Goal: Information Seeking & Learning: Learn about a topic

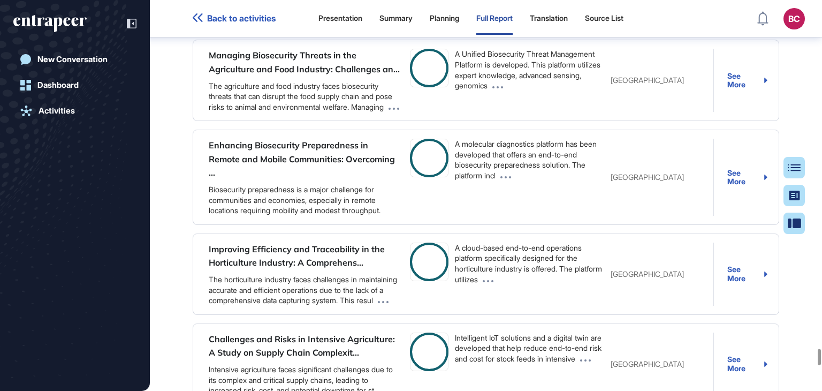
scroll to position [104134, 0]
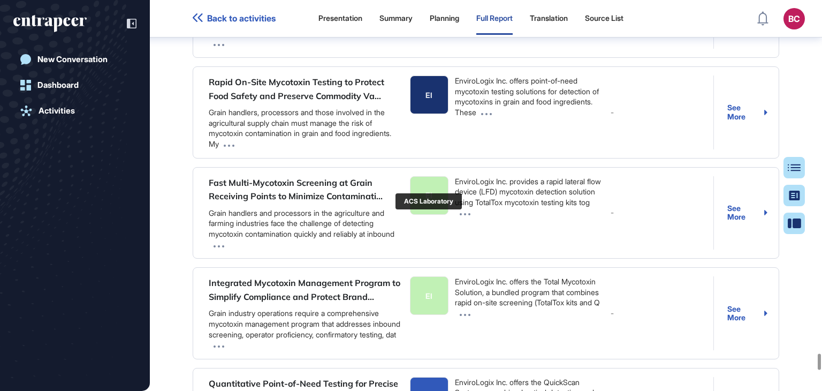
scroll to position [105258, 0]
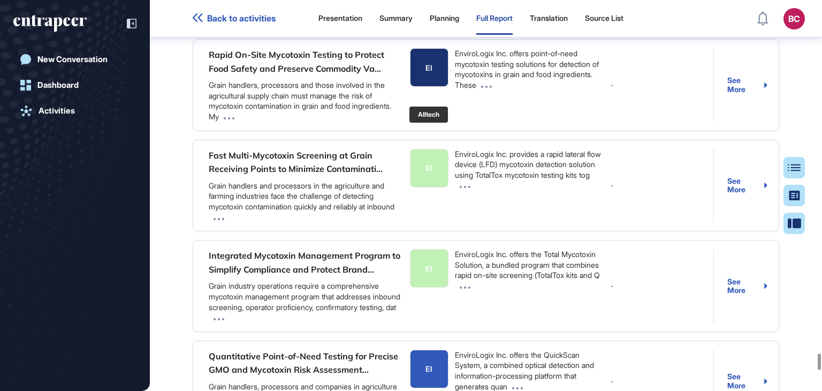
type input "****"
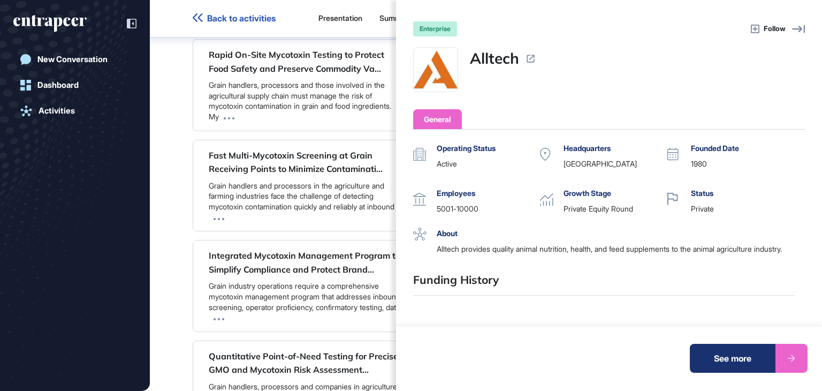
click at [725, 362] on div "See more" at bounding box center [733, 358] width 86 height 29
click at [168, 157] on div "enterprise Follow Alltech General Operating Status active Headquarters United S…" at bounding box center [411, 195] width 822 height 391
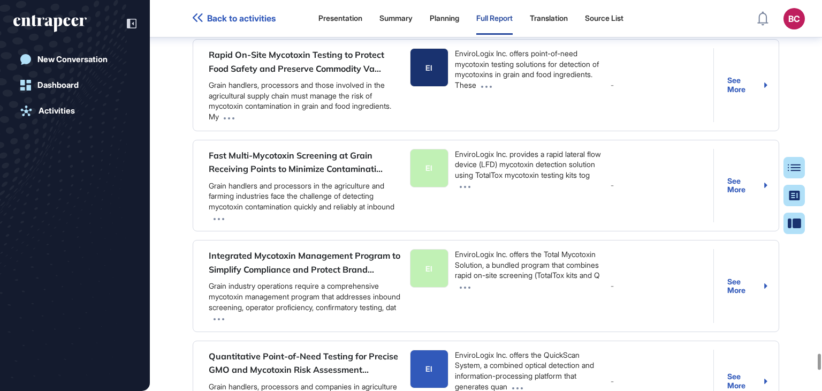
scroll to position [105312, 0]
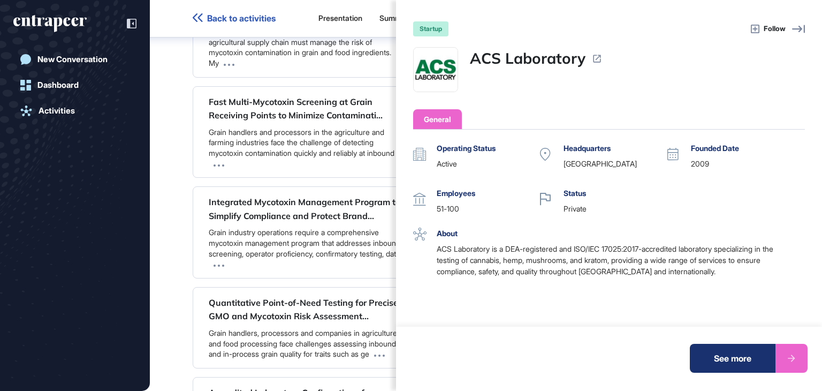
drag, startPoint x: 716, startPoint y: 367, endPoint x: 283, endPoint y: 174, distance: 474.6
click at [716, 367] on div "See more" at bounding box center [733, 358] width 86 height 29
click at [187, 185] on div "startup Follow ACS Laboratory General Operating Status active Headquarters Unit…" at bounding box center [411, 195] width 822 height 391
click at [176, 211] on div "startup Follow ACS Laboratory General Operating Status active Headquarters Unit…" at bounding box center [411, 195] width 822 height 391
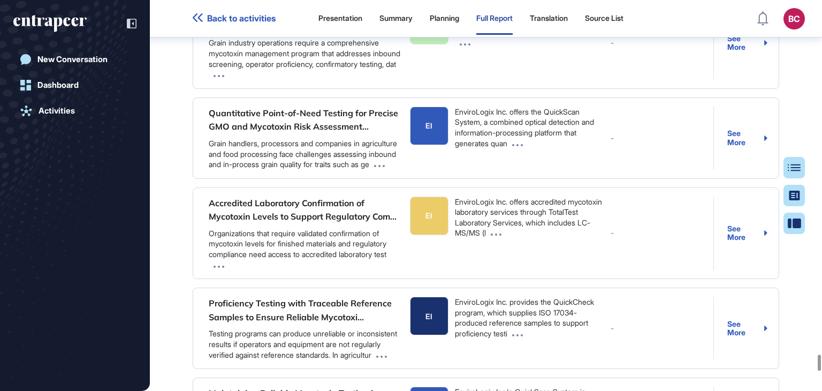
scroll to position [105526, 0]
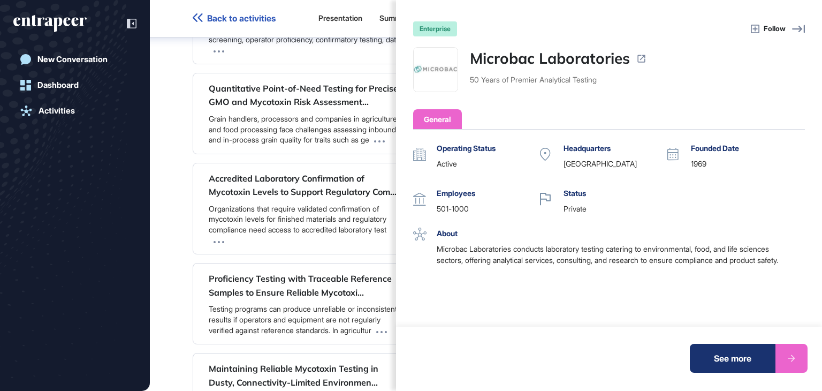
click at [717, 359] on div "See more" at bounding box center [733, 358] width 86 height 29
click at [177, 146] on div "enterprise Follow Microbac Laboratories 50 Years of Premier Analytical Testing …" at bounding box center [411, 195] width 822 height 391
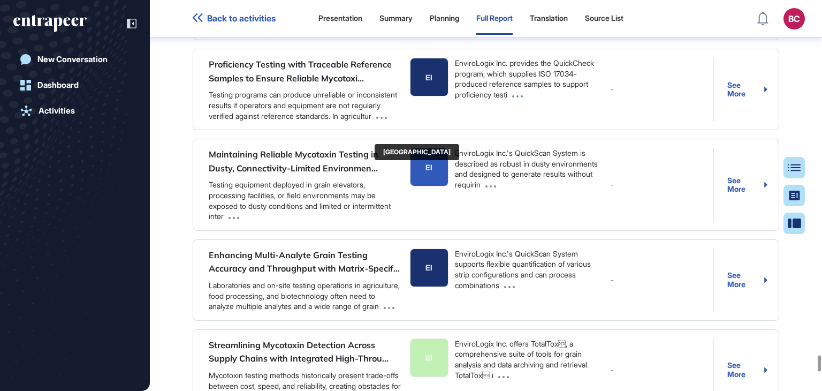
scroll to position [105793, 0]
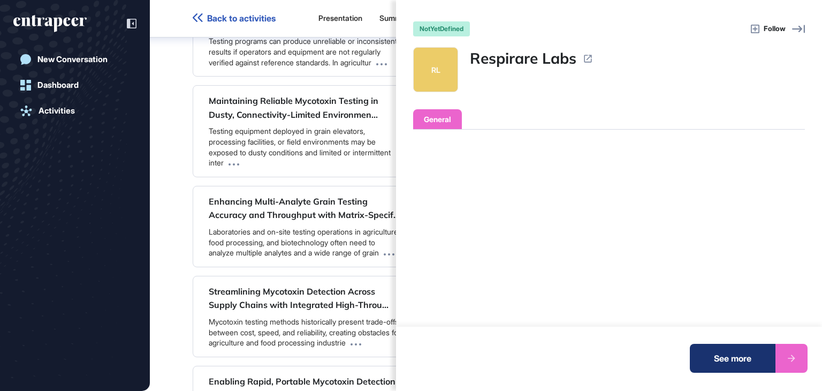
drag, startPoint x: 710, startPoint y: 354, endPoint x: 279, endPoint y: 101, distance: 499.4
click at [710, 354] on div "See more" at bounding box center [733, 358] width 86 height 29
click at [180, 206] on div "notYetDefined Follow RL Respirare Labs General Operating Status Headquarters Fo…" at bounding box center [411, 195] width 822 height 391
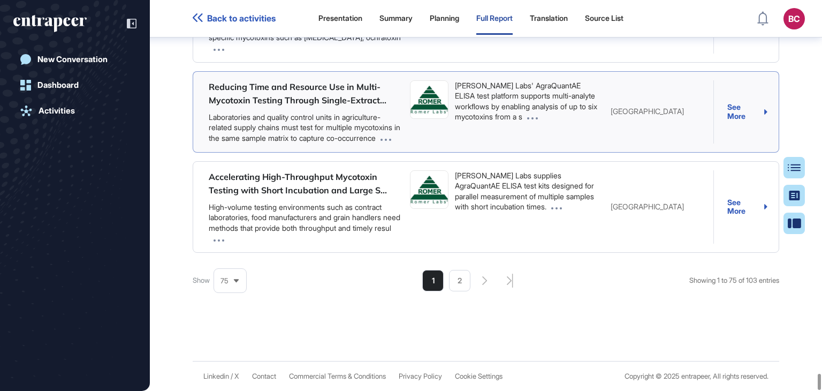
scroll to position [111240, 0]
click at [463, 277] on li "2" at bounding box center [459, 280] width 21 height 21
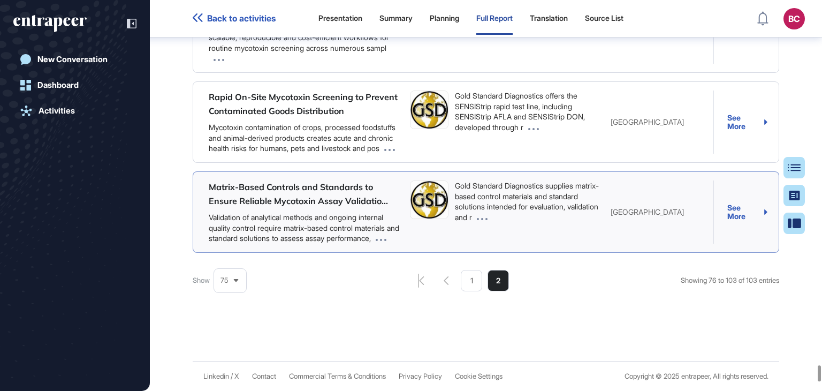
scroll to position [104102, 0]
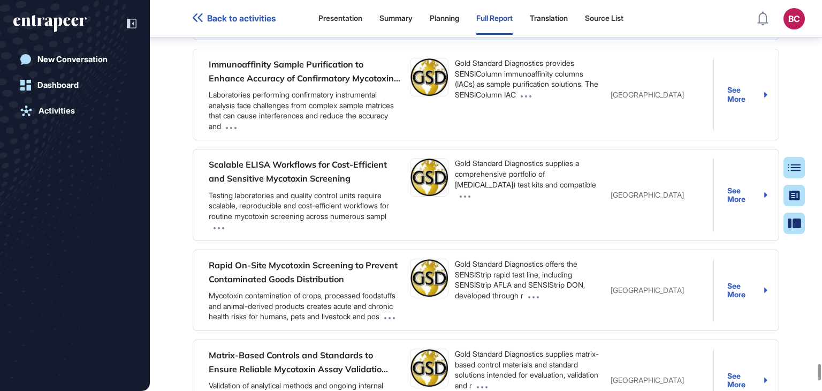
drag, startPoint x: 536, startPoint y: 149, endPoint x: 491, endPoint y: 153, distance: 45.1
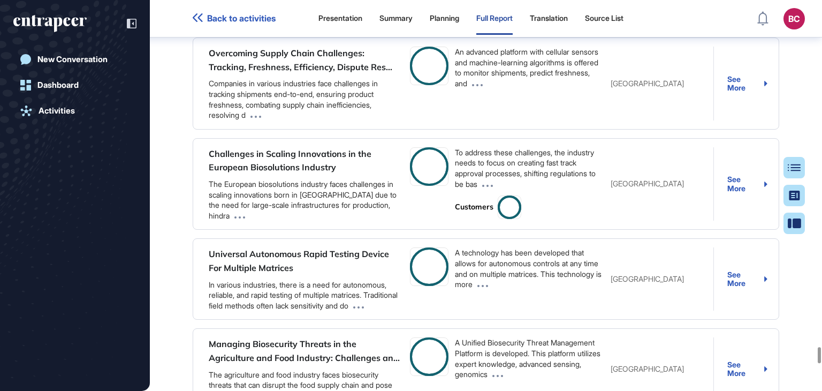
scroll to position [103514, 0]
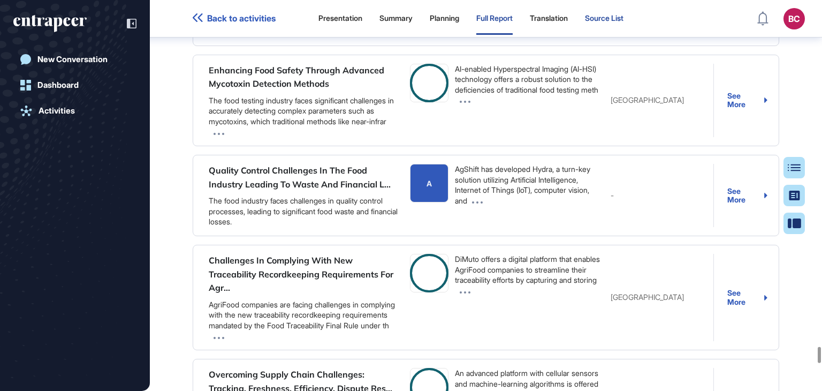
drag, startPoint x: 822, startPoint y: 349, endPoint x: 601, endPoint y: 3, distance: 410.1
click at [821, 347] on div at bounding box center [819, 355] width 3 height 16
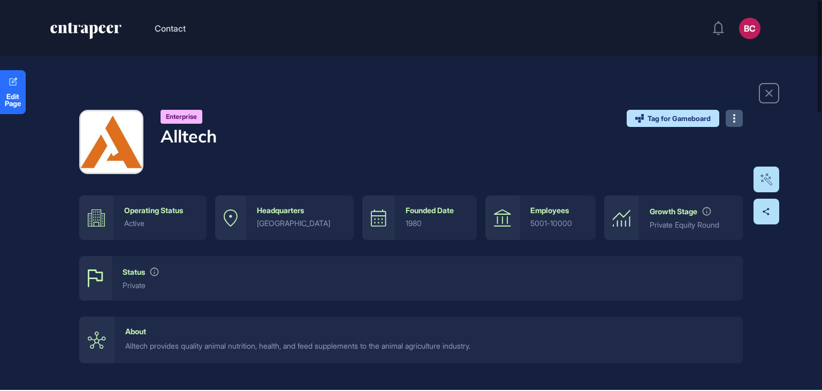
click at [734, 120] on icon at bounding box center [734, 118] width 2 height 9
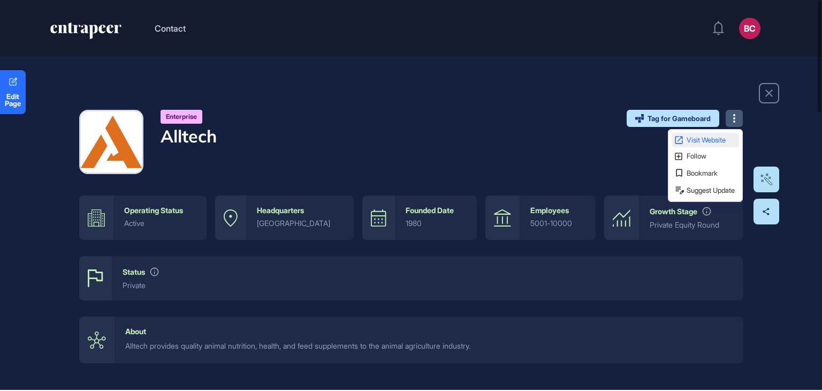
click at [698, 137] on span "Visit Website" at bounding box center [712, 139] width 50 height 7
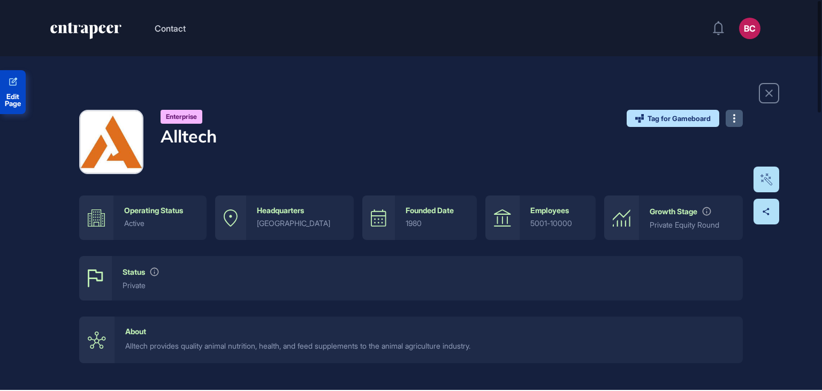
click at [0, 98] on span "Edit Page" at bounding box center [13, 100] width 26 height 14
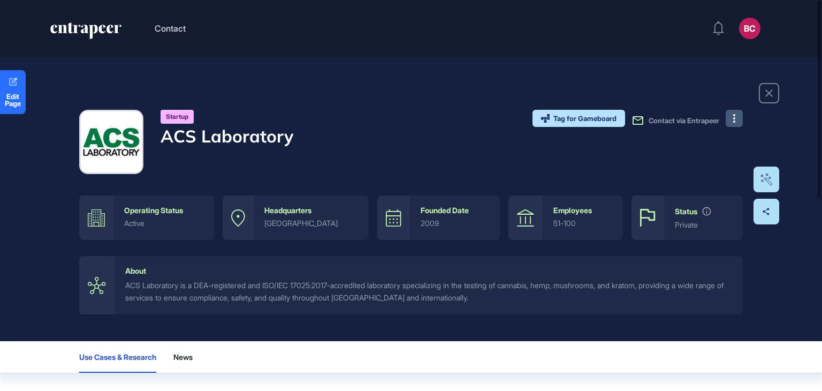
click at [738, 122] on button at bounding box center [734, 118] width 17 height 17
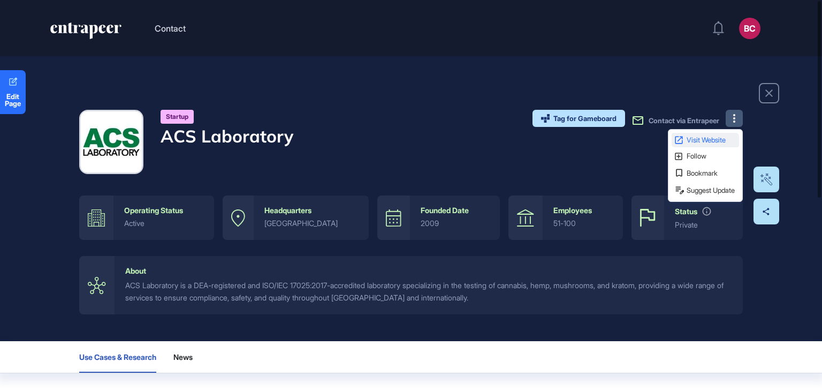
click at [694, 138] on span "Visit Website" at bounding box center [712, 139] width 50 height 7
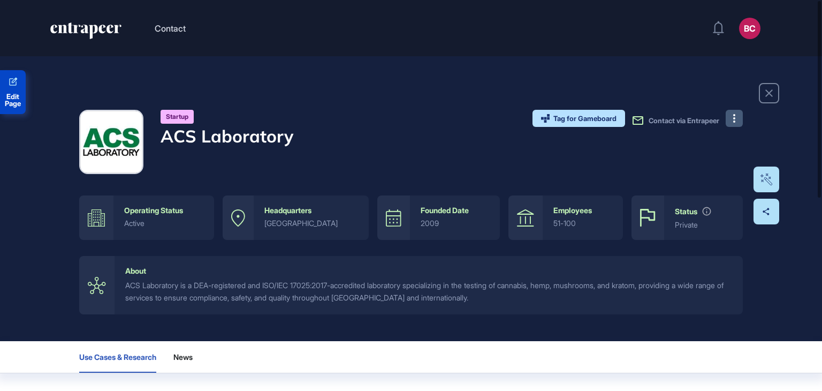
click at [9, 90] on link "Edit Page" at bounding box center [13, 92] width 26 height 44
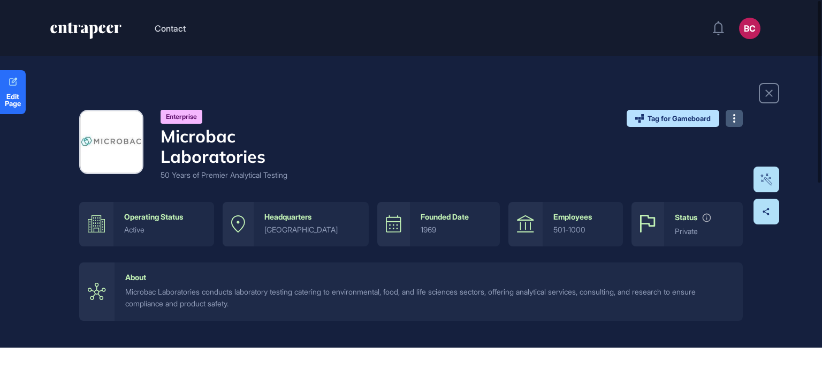
click at [735, 121] on button at bounding box center [734, 118] width 17 height 17
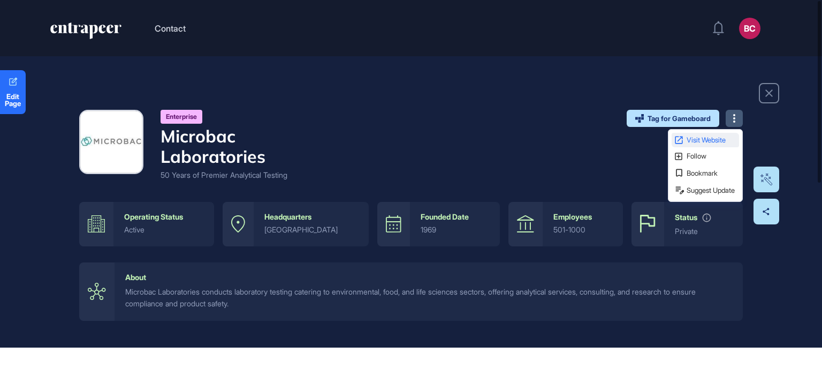
click at [706, 143] on span "Visit Website" at bounding box center [712, 139] width 50 height 7
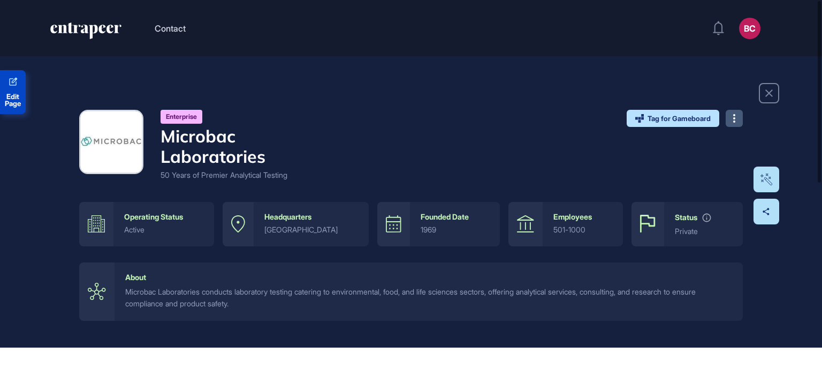
click at [12, 94] on span "Edit Page" at bounding box center [13, 100] width 26 height 14
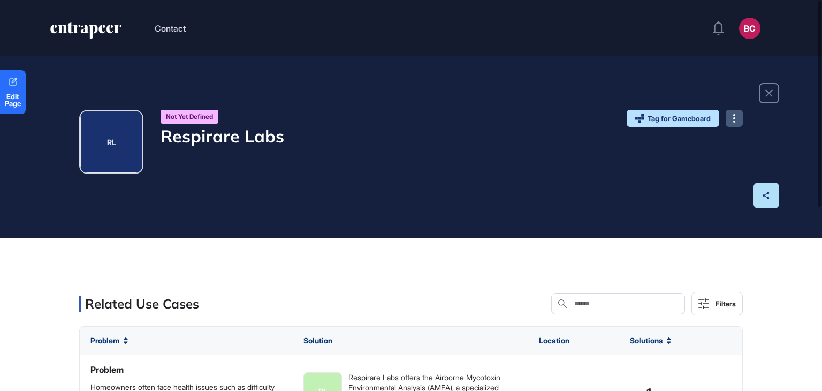
click at [737, 120] on button at bounding box center [734, 118] width 17 height 17
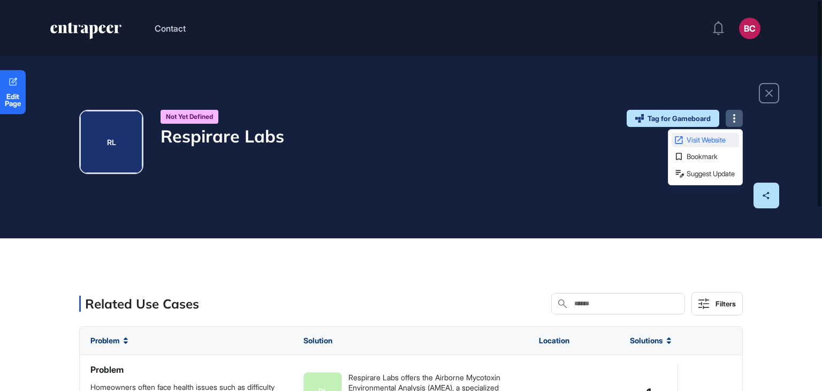
click at [709, 137] on span "Visit Website" at bounding box center [712, 139] width 50 height 7
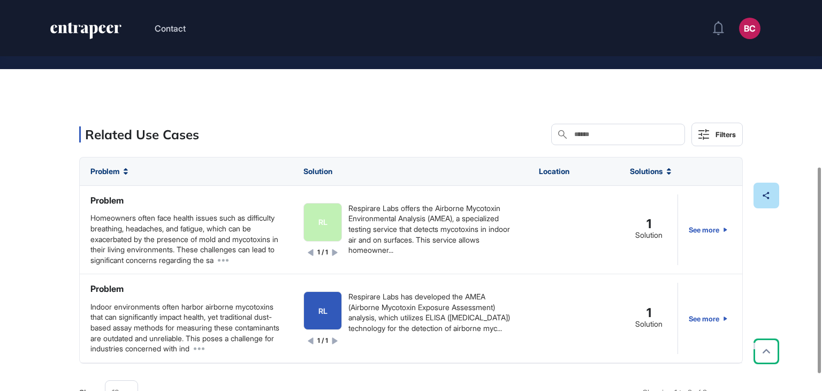
scroll to position [321, 0]
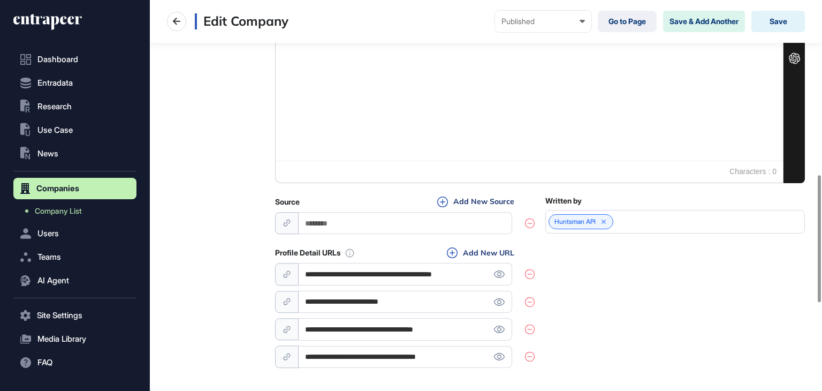
scroll to position [804, 0]
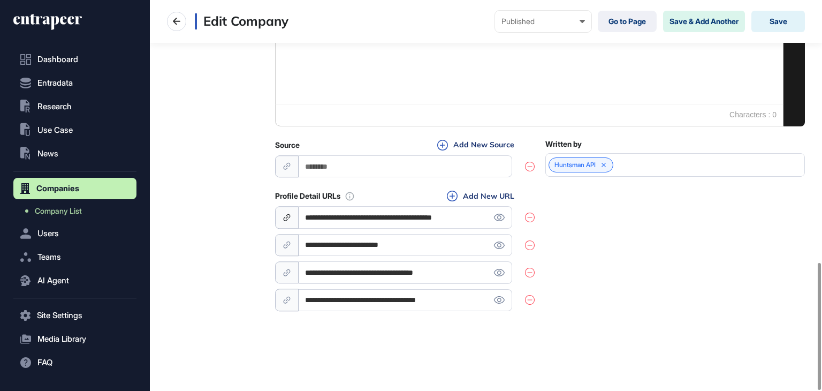
click at [293, 214] on span at bounding box center [287, 217] width 24 height 22
click at [287, 215] on icon at bounding box center [287, 217] width 9 height 9
click at [421, 218] on input "**********" at bounding box center [406, 217] width 214 height 22
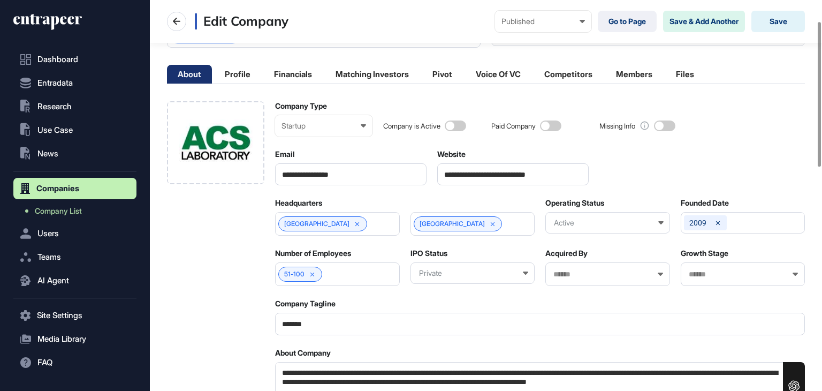
scroll to position [268, 0]
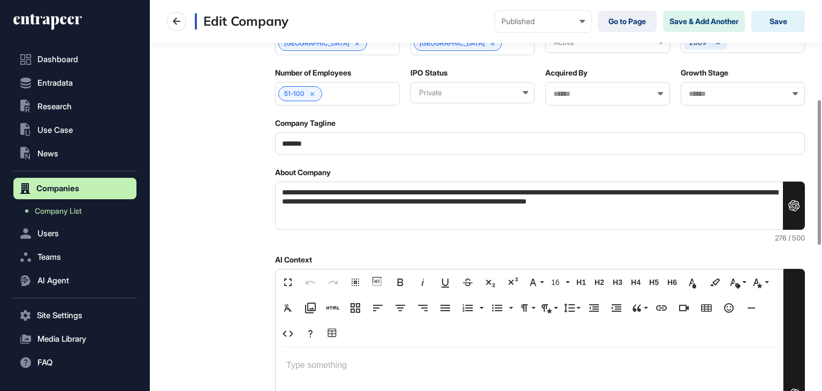
drag, startPoint x: 338, startPoint y: 191, endPoint x: 266, endPoint y: 187, distance: 71.8
click at [266, 187] on div "**********" at bounding box center [486, 313] width 638 height 785
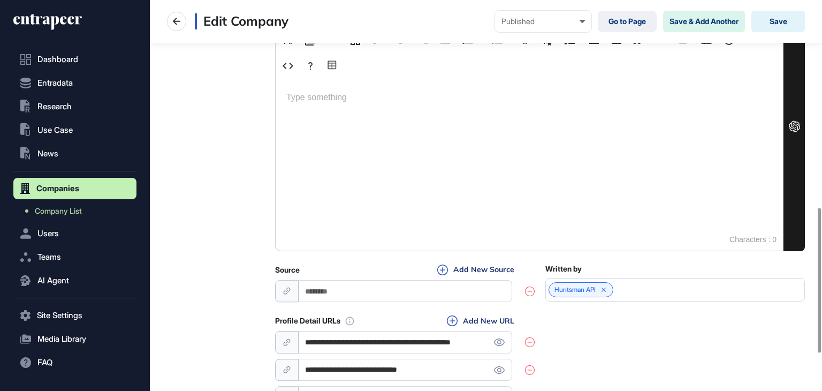
scroll to position [659, 0]
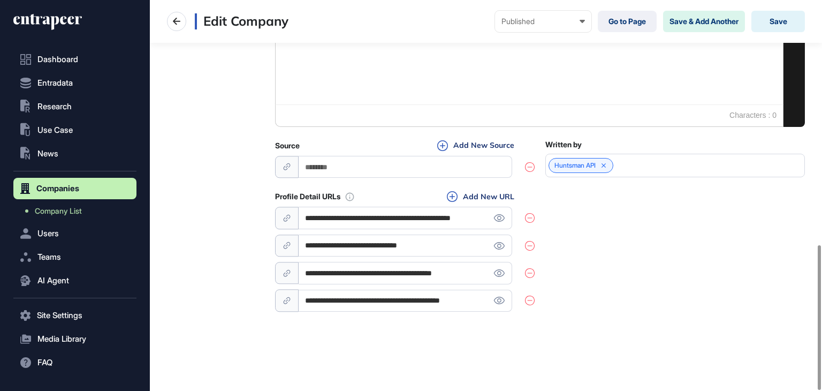
click at [415, 217] on input "**********" at bounding box center [406, 218] width 214 height 22
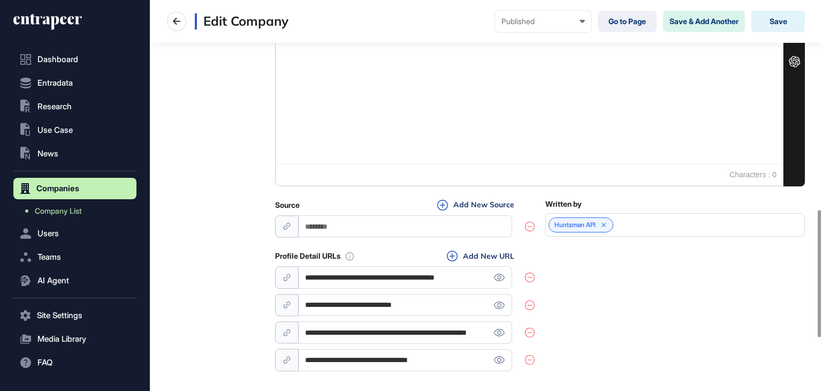
scroll to position [804, 0]
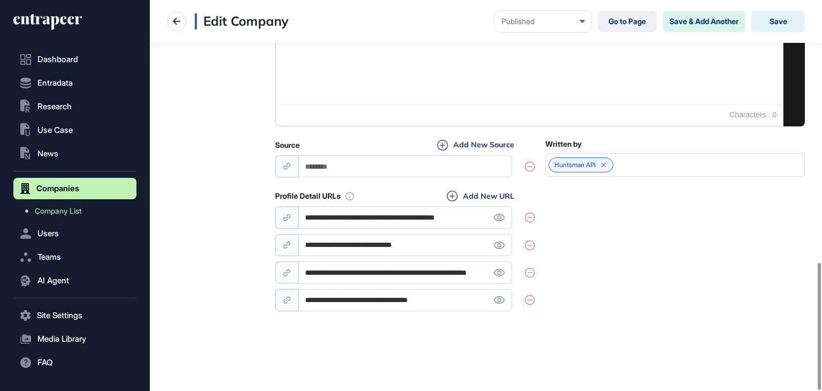
click at [397, 216] on input "**********" at bounding box center [406, 217] width 214 height 22
